Goal: Transaction & Acquisition: Purchase product/service

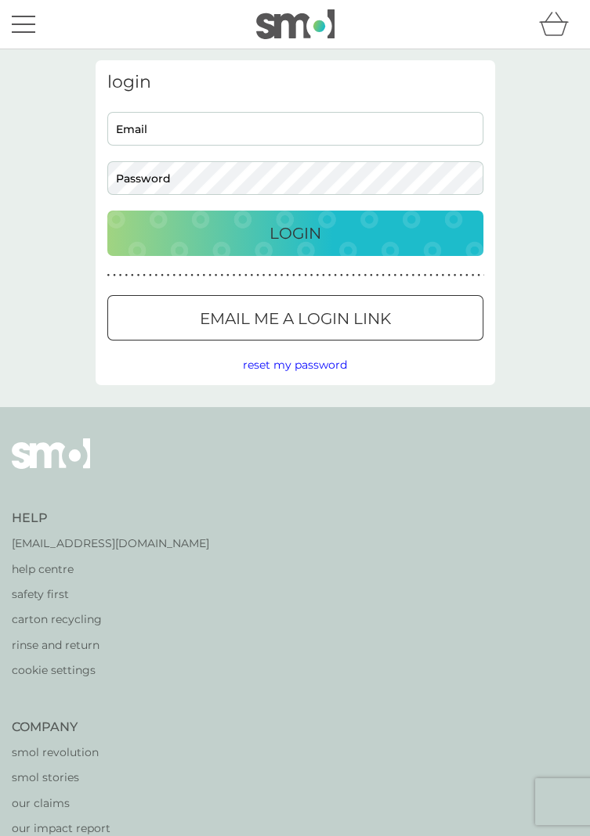
click at [277, 132] on input "Email" at bounding box center [295, 129] width 376 height 34
type input "[EMAIL_ADDRESS][DOMAIN_NAME]"
click at [107, 211] on button "Login" at bounding box center [295, 233] width 376 height 45
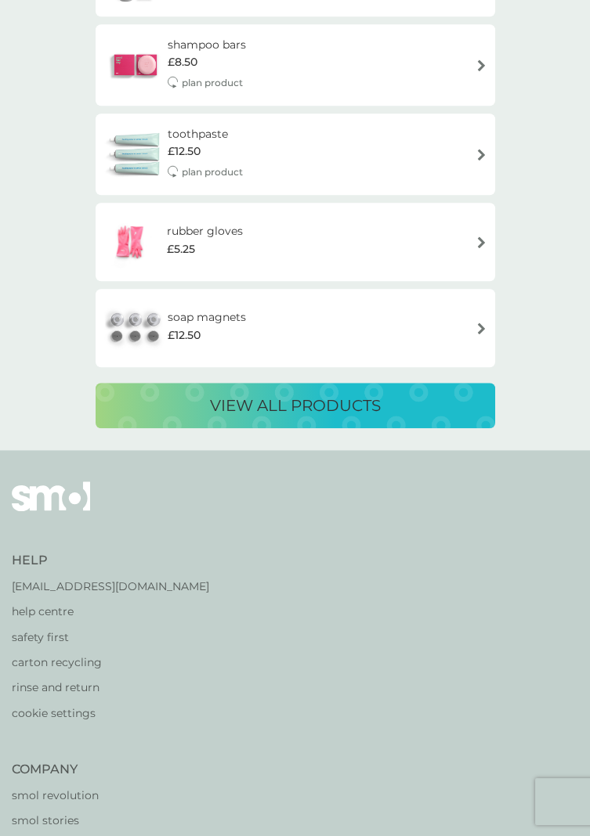
scroll to position [2115, 0]
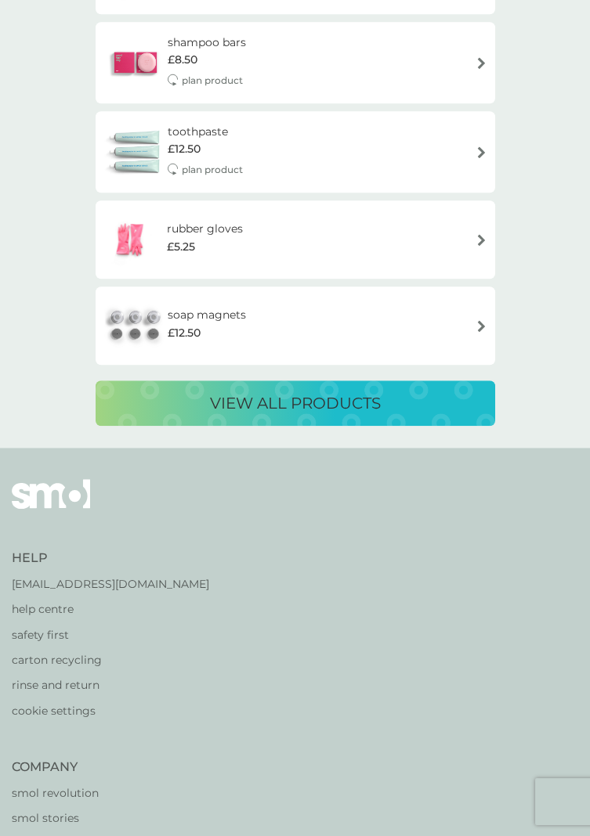
click at [323, 401] on p "view all products" at bounding box center [295, 403] width 171 height 25
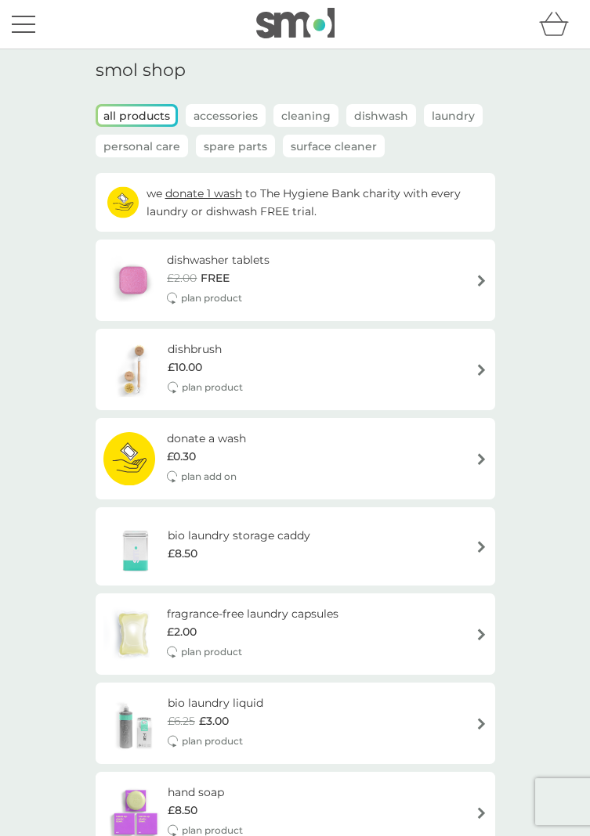
click at [229, 116] on p "Accessories" at bounding box center [226, 116] width 80 height 23
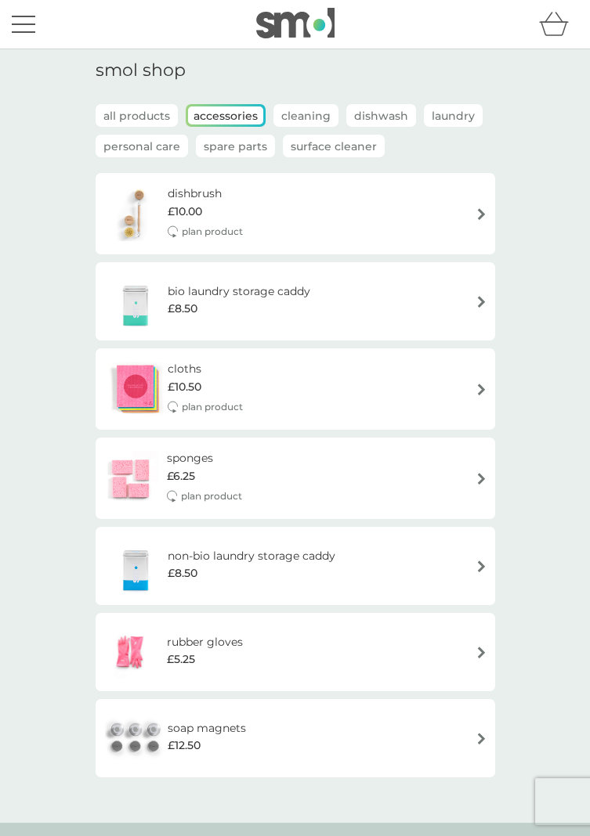
click at [232, 157] on p "Spare Parts" at bounding box center [235, 146] width 79 height 23
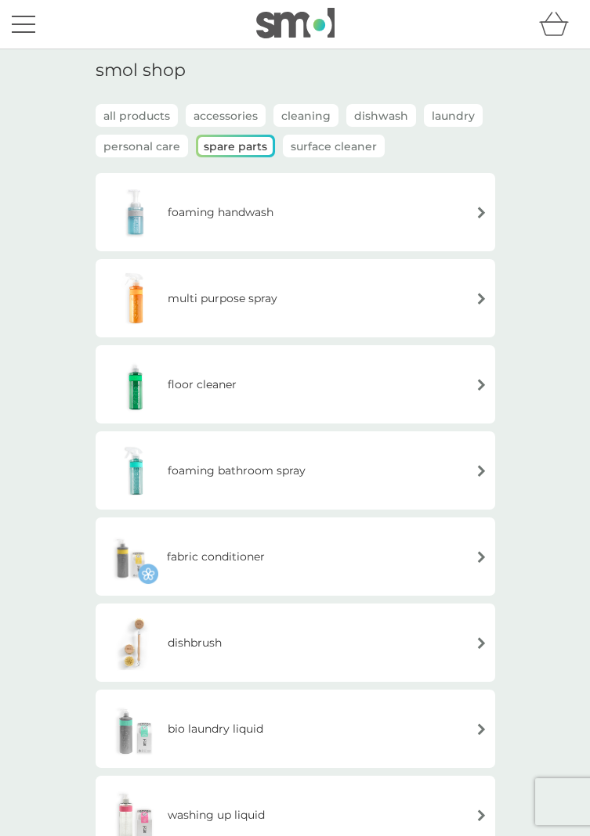
click at [248, 299] on h6 "multi purpose spray" at bounding box center [223, 298] width 110 height 17
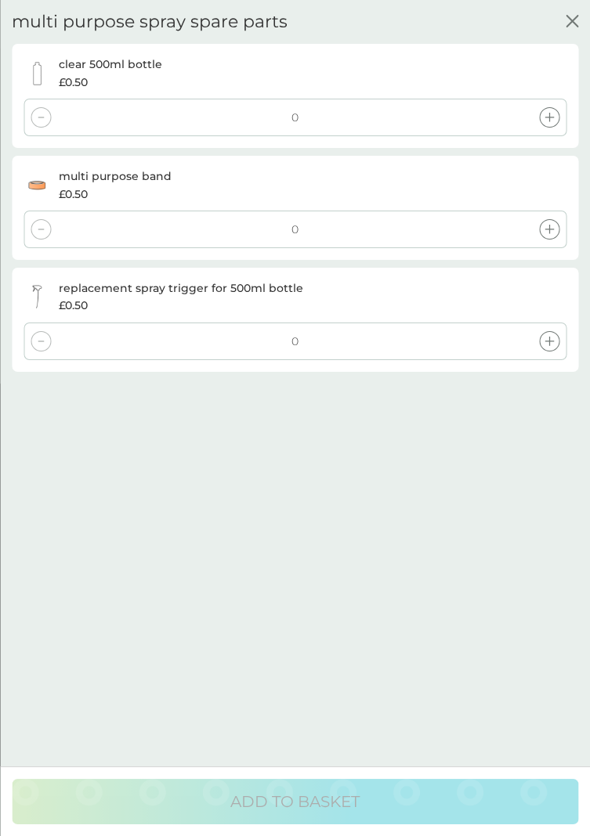
click at [549, 114] on icon at bounding box center [548, 117] width 9 height 9
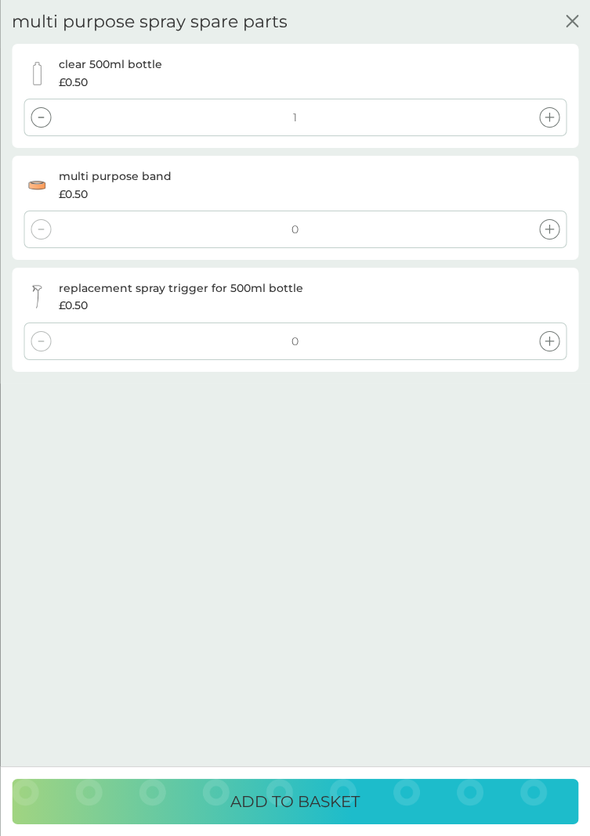
click at [539, 122] on div at bounding box center [549, 117] width 20 height 20
click at [549, 116] on icon at bounding box center [548, 117] width 9 height 9
click at [546, 114] on icon at bounding box center [548, 117] width 9 height 9
click at [545, 341] on icon at bounding box center [548, 341] width 9 height 9
click at [546, 338] on icon at bounding box center [548, 341] width 9 height 9
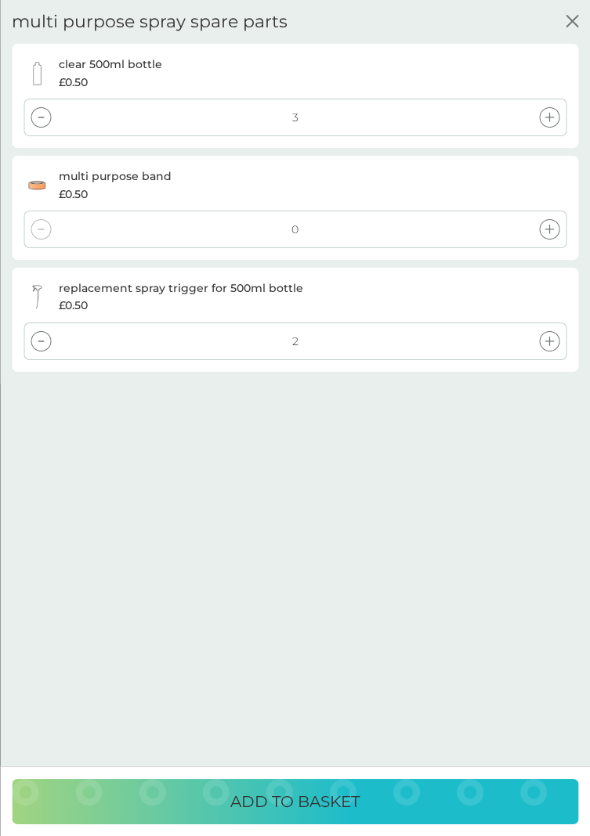
click at [546, 341] on icon at bounding box center [548, 341] width 9 height 9
click at [322, 797] on p "ADD TO BASKET" at bounding box center [294, 801] width 129 height 25
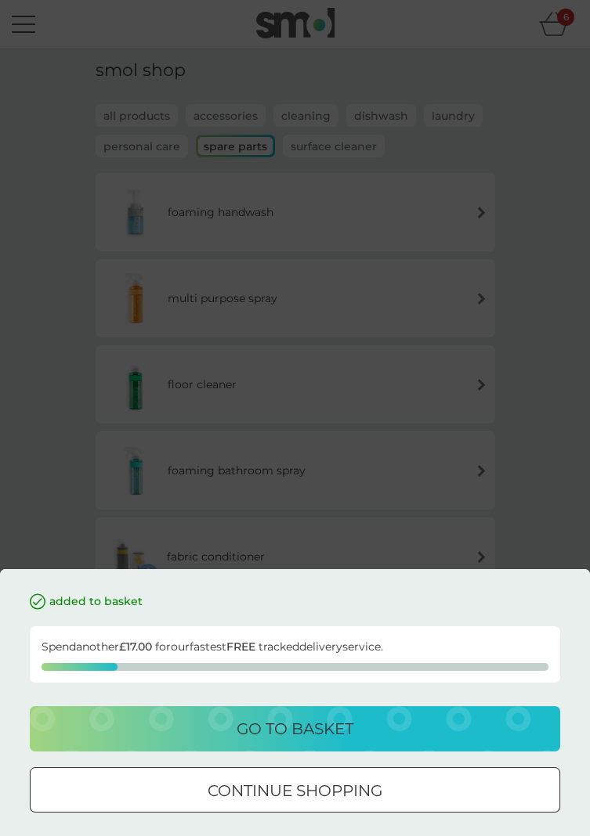
click at [384, 794] on div "continue shopping" at bounding box center [295, 790] width 529 height 25
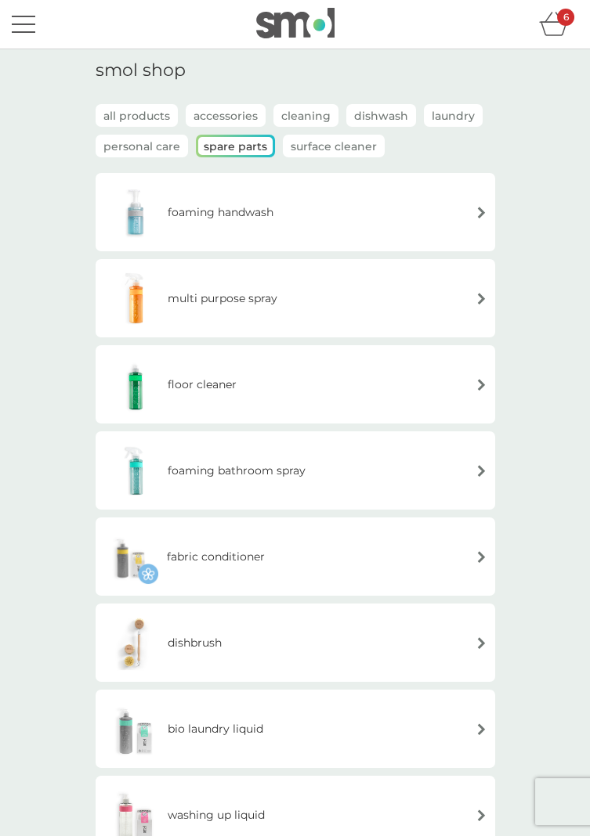
click at [304, 110] on p "Cleaning" at bounding box center [305, 116] width 65 height 23
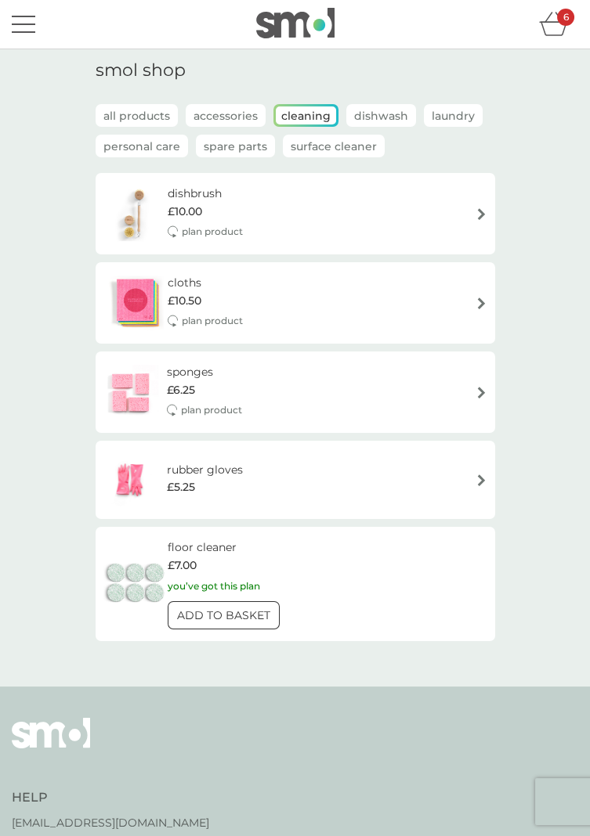
click at [130, 385] on img at bounding box center [130, 392] width 55 height 55
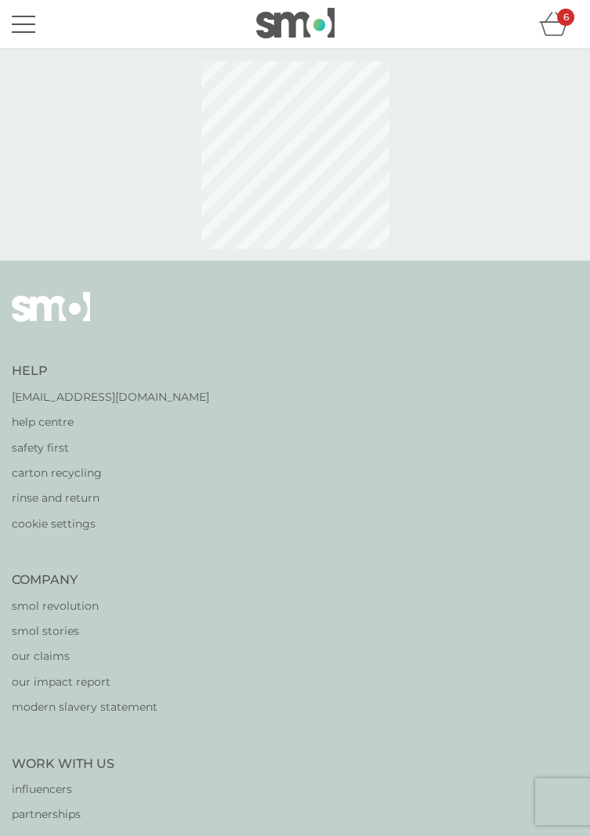
select select "63"
